Goal: Information Seeking & Learning: Learn about a topic

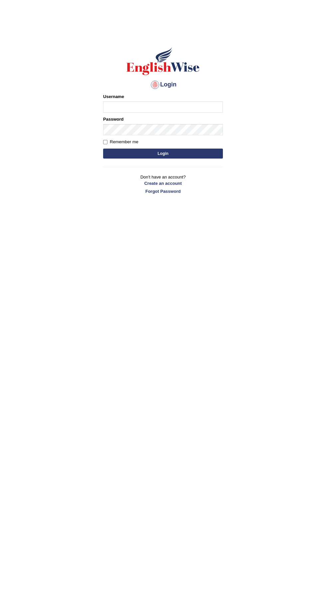
click at [129, 107] on input "Username" at bounding box center [163, 106] width 120 height 11
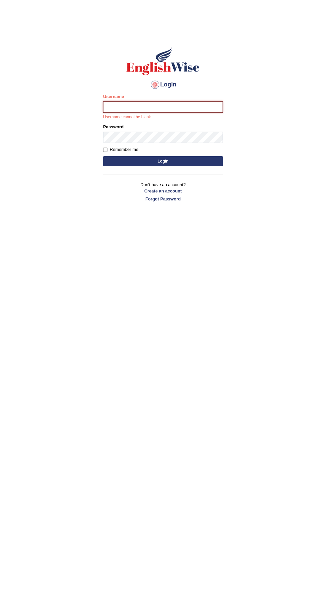
type input "Vamshikumar"
click at [103, 156] on button "Login" at bounding box center [163, 161] width 120 height 10
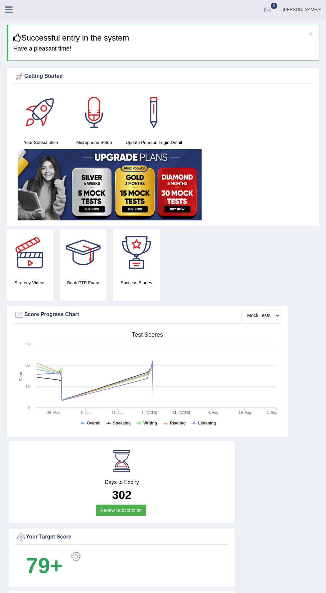
click at [9, 14] on div at bounding box center [11, 7] width 23 height 15
click at [18, 12] on div at bounding box center [11, 7] width 23 height 15
click at [17, 18] on div "Vamshi Kotapally Toggle navigation Username: vamshikumar Access Type: Online Su…" at bounding box center [163, 9] width 326 height 19
click at [16, 6] on link at bounding box center [9, 9] width 18 height 10
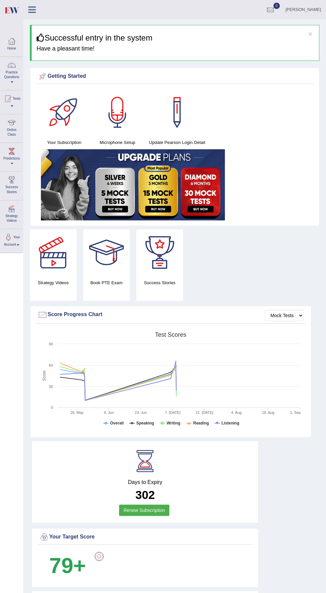
click at [14, 12] on img at bounding box center [11, 10] width 15 height 14
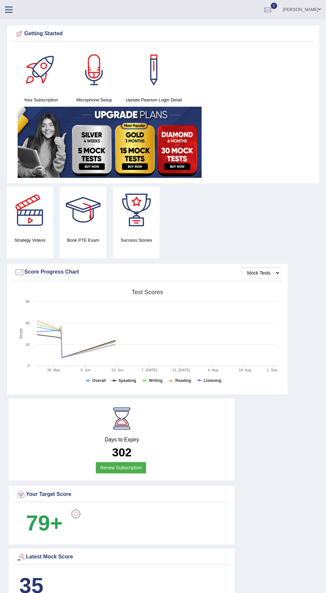
click at [9, 11] on icon at bounding box center [9, 9] width 8 height 9
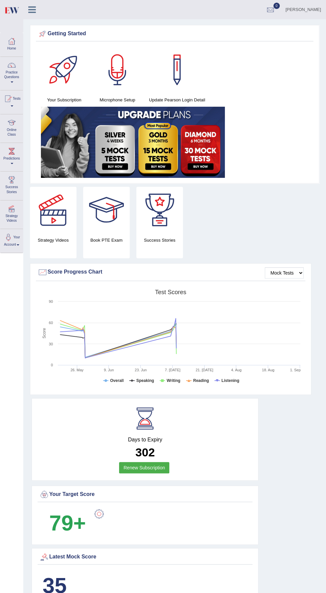
click at [11, 67] on div at bounding box center [12, 65] width 10 height 10
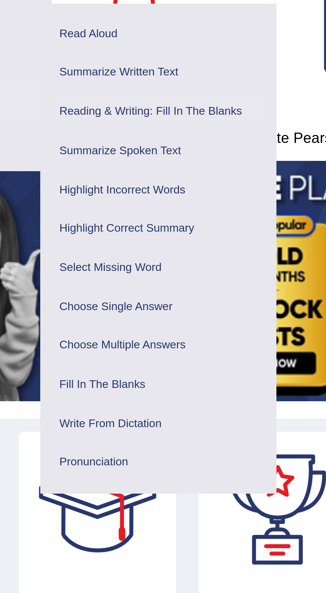
click at [104, 93] on link "Reading & Writing: Fill In The Blanks" at bounding box center [124, 92] width 63 height 12
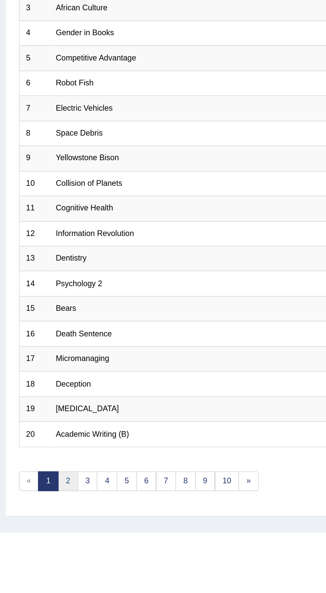
click at [33, 345] on link "2" at bounding box center [33, 346] width 10 height 9
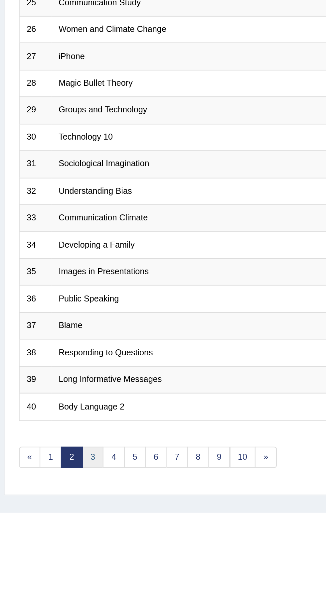
click at [43, 348] on link "3" at bounding box center [43, 346] width 10 height 9
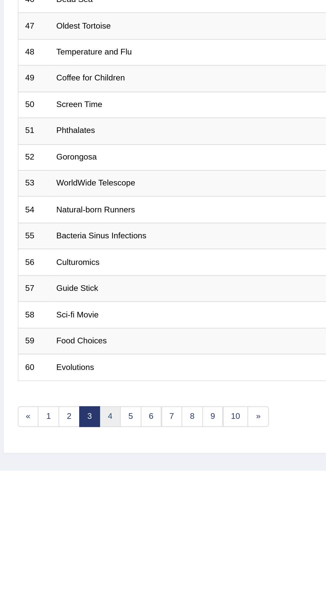
click at [50, 344] on link "4" at bounding box center [52, 346] width 10 height 9
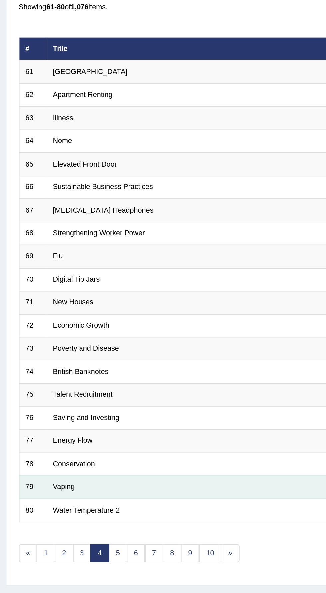
click at [112, 314] on td "Vaping" at bounding box center [119, 313] width 190 height 12
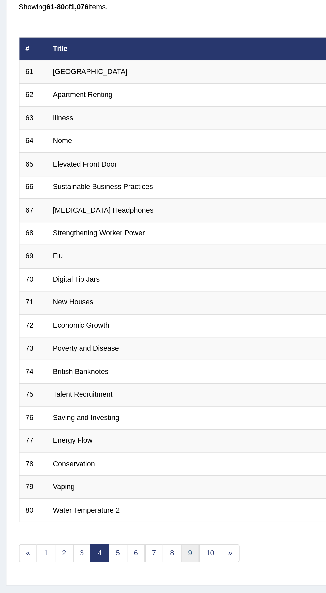
click at [93, 349] on link "9" at bounding box center [98, 346] width 10 height 9
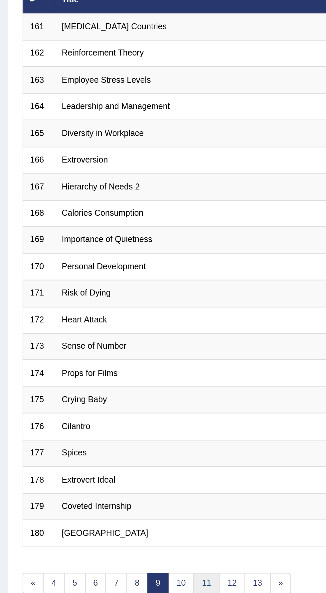
click at [89, 345] on link "11" at bounding box center [91, 346] width 12 height 9
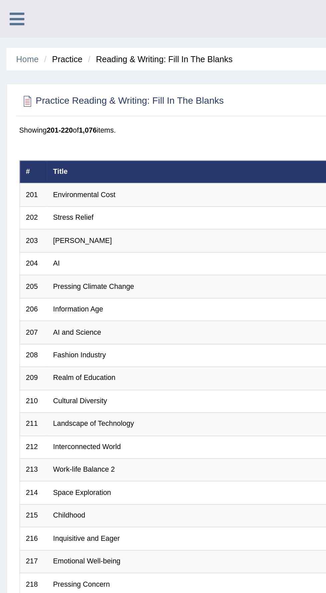
click at [3, 10] on link at bounding box center [9, 9] width 18 height 10
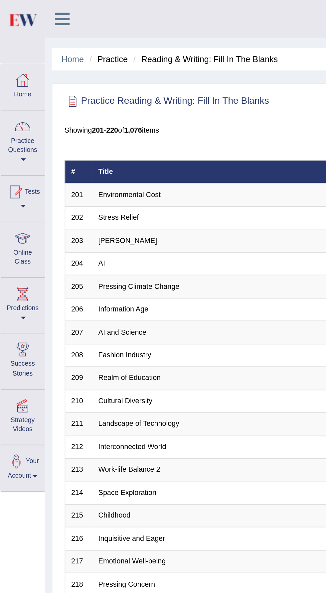
click at [13, 69] on div at bounding box center [12, 65] width 10 height 10
